Goal: Task Accomplishment & Management: Manage account settings

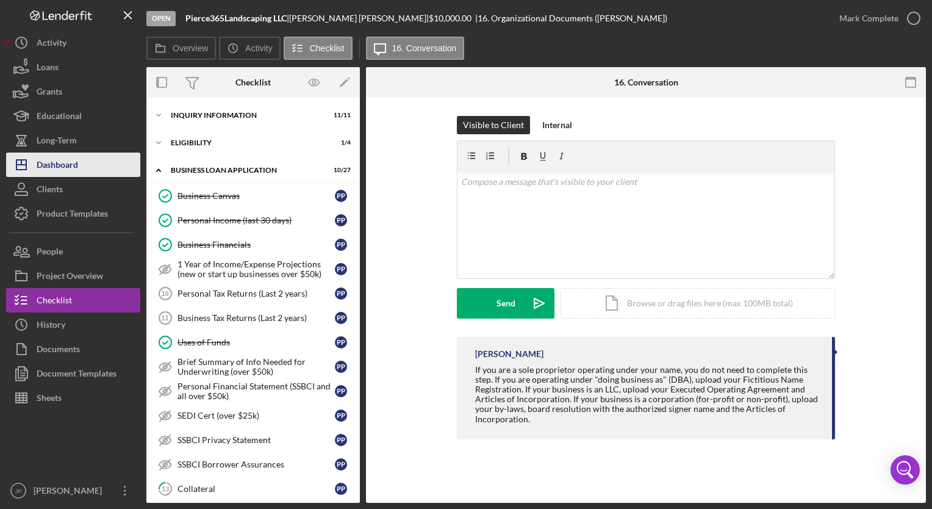
click at [53, 163] on div "Dashboard" at bounding box center [57, 166] width 41 height 27
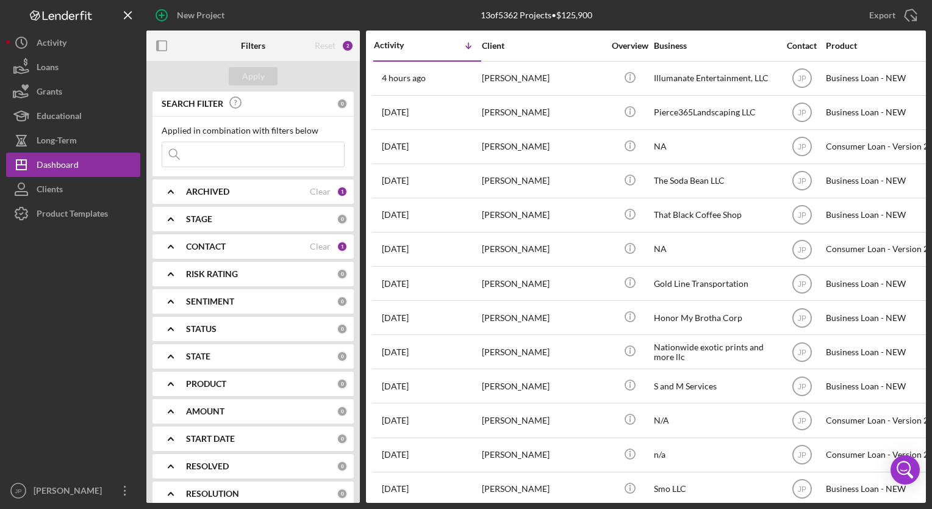
click at [295, 191] on div "ARCHIVED" at bounding box center [248, 192] width 124 height 10
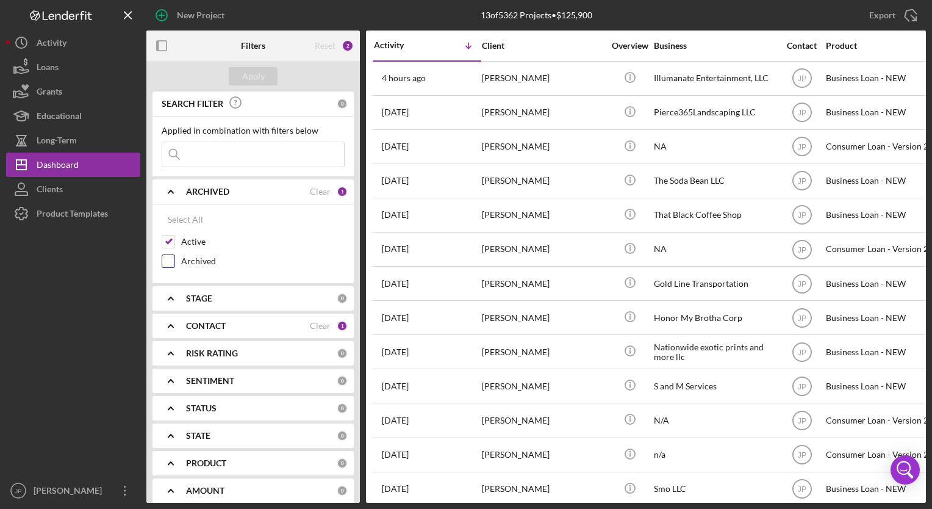
click at [203, 265] on label "Archived" at bounding box center [263, 261] width 164 height 12
click at [175, 265] on input "Archived" at bounding box center [168, 261] width 12 height 12
checkbox input "true"
click at [244, 82] on div "Apply" at bounding box center [253, 76] width 23 height 18
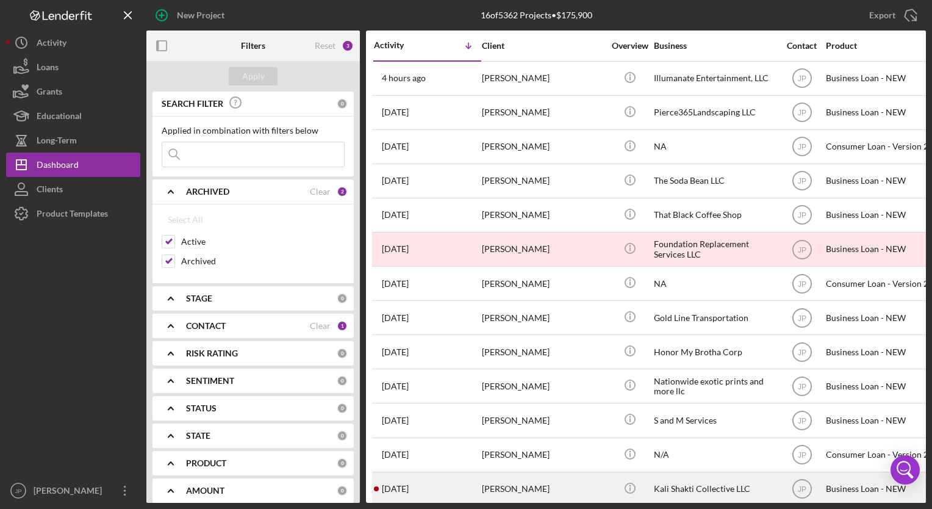
click at [517, 483] on div "[PERSON_NAME]" at bounding box center [543, 489] width 122 height 32
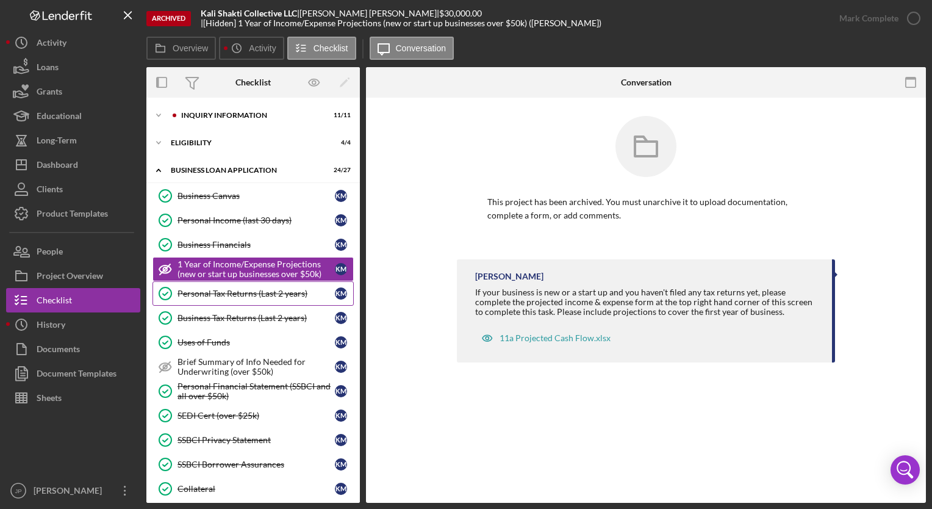
click at [230, 298] on link "Personal Tax Returns (Last 2 years) Personal Tax Returns (Last 2 years) K M" at bounding box center [253, 293] width 201 height 24
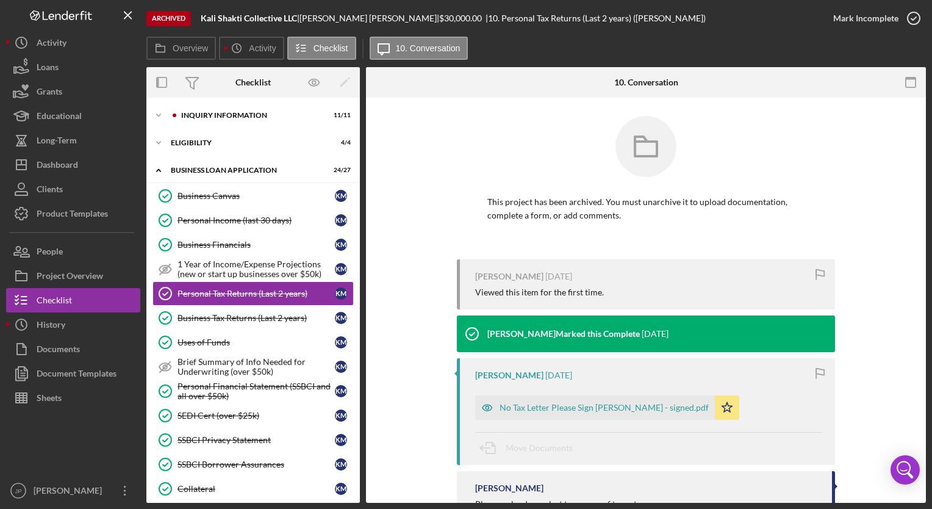
click at [361, 251] on div "Overview Internal Workflow Stage Done Icon/Dropdown Arrow Icon/Archived Archive…" at bounding box center [536, 285] width 780 height 436
click at [46, 171] on div "Dashboard" at bounding box center [57, 166] width 41 height 27
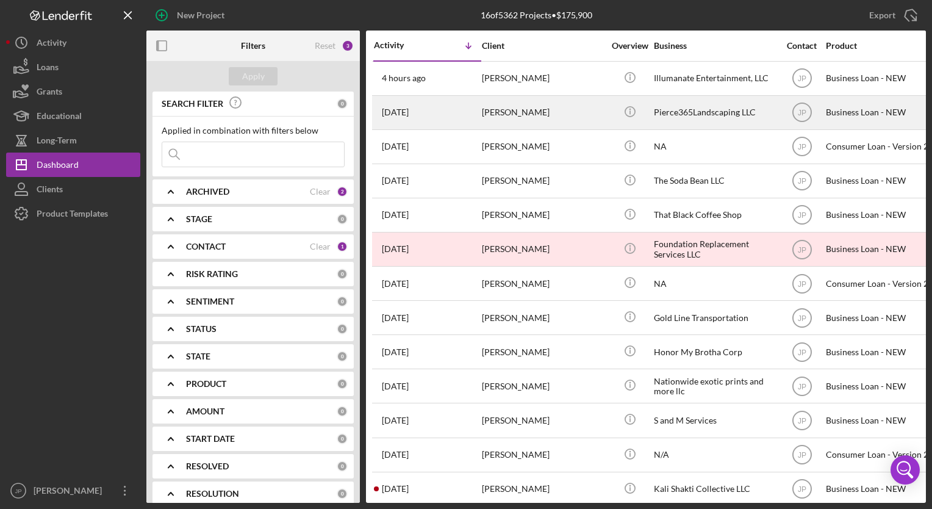
click at [508, 112] on div "[PERSON_NAME]" at bounding box center [543, 112] width 122 height 32
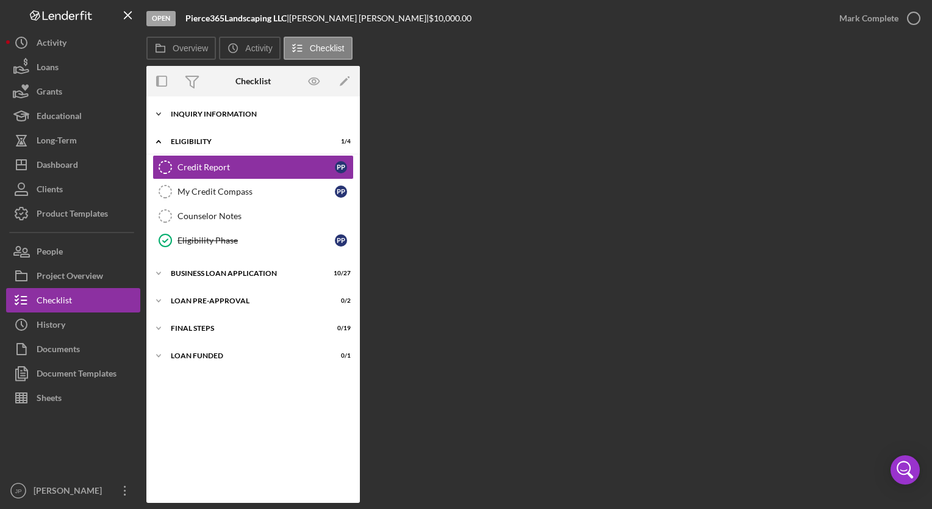
click at [156, 115] on icon "Icon/Expander" at bounding box center [158, 114] width 24 height 24
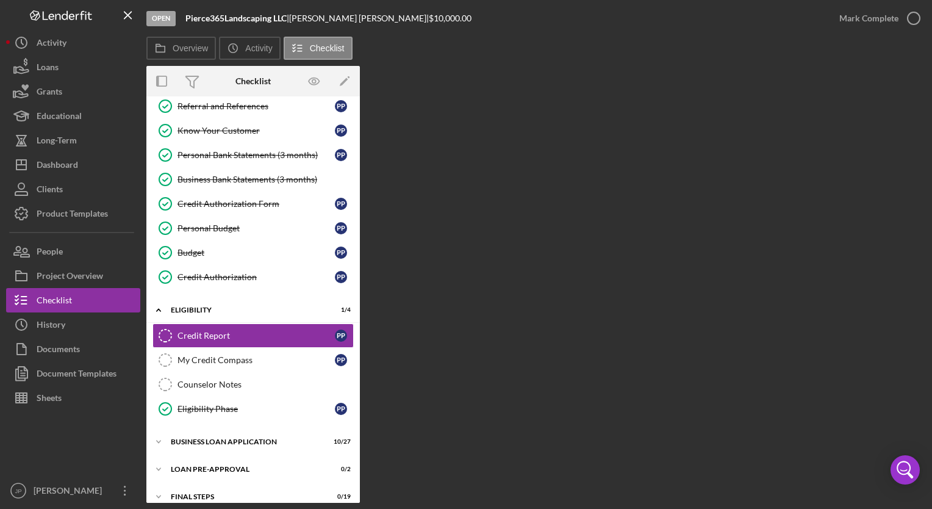
scroll to position [142, 0]
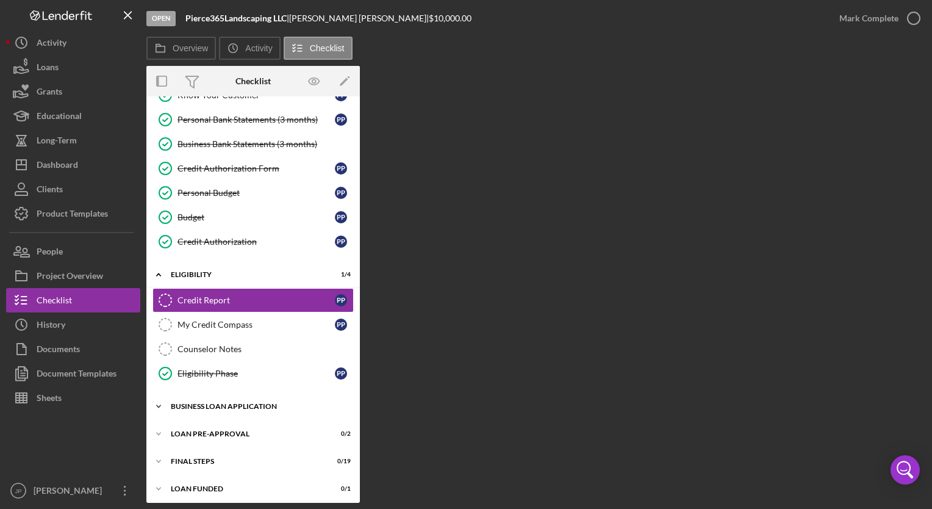
click at [159, 401] on icon "Icon/Expander" at bounding box center [158, 406] width 24 height 24
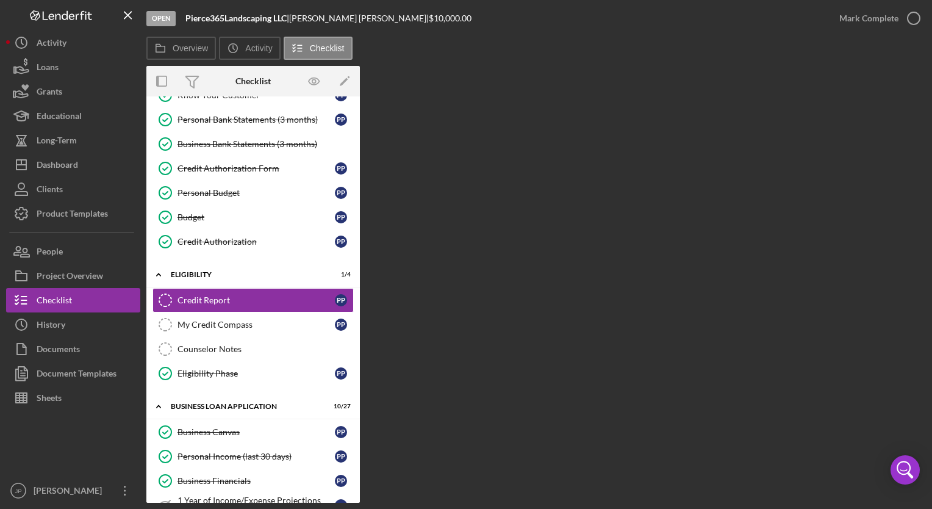
drag, startPoint x: 356, startPoint y: 256, endPoint x: 364, endPoint y: 291, distance: 36.1
click at [364, 291] on div "Overview Internal Workflow Stage Open Icon/Dropdown Arrow Archive (can unarchiv…" at bounding box center [536, 284] width 780 height 437
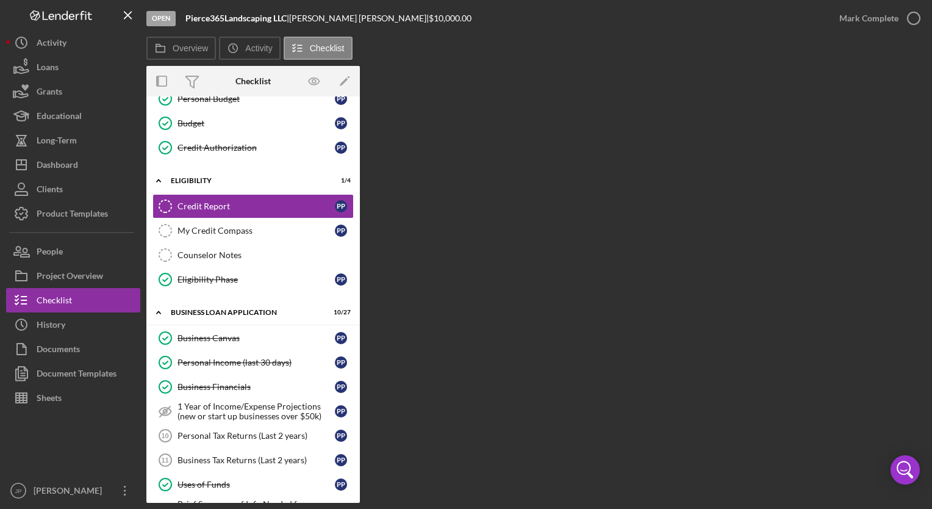
scroll to position [247, 0]
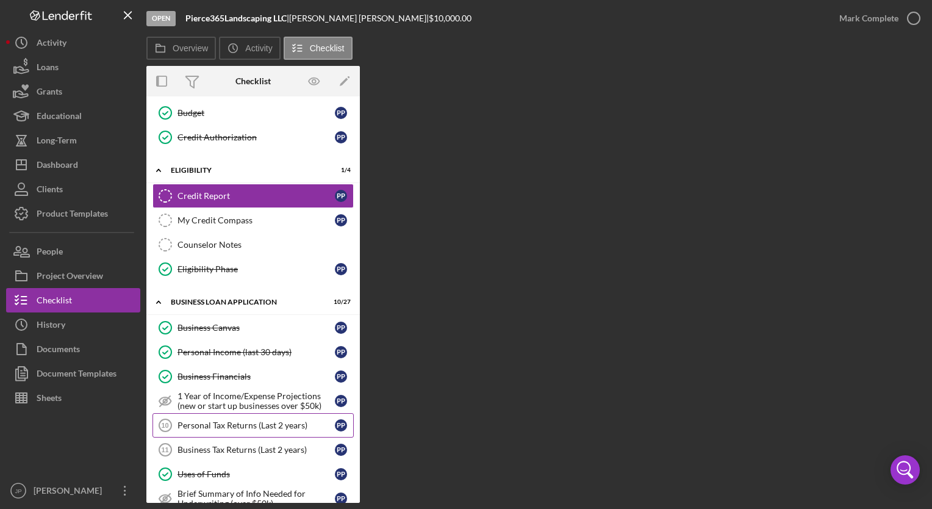
click at [195, 420] on div "Personal Tax Returns (Last 2 years)" at bounding box center [256, 425] width 157 height 10
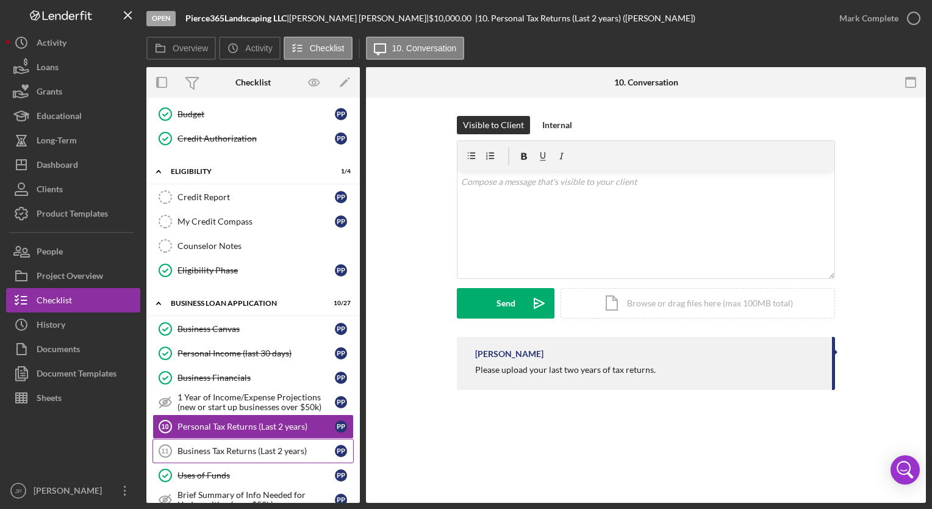
click at [286, 446] on div "Business Tax Returns (Last 2 years)" at bounding box center [256, 451] width 157 height 10
